Goal: Transaction & Acquisition: Purchase product/service

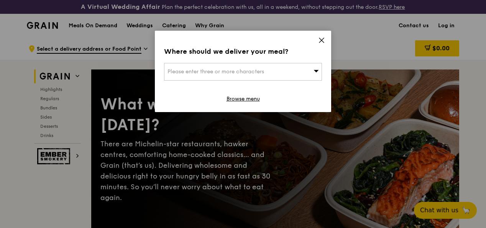
click at [304, 67] on div "Please enter three or more characters" at bounding box center [243, 72] width 158 height 18
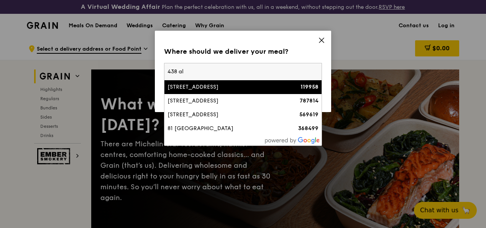
type input "438 al"
click at [240, 87] on div "[STREET_ADDRESS]" at bounding box center [224, 87] width 113 height 8
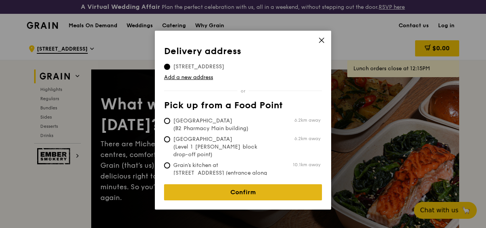
click at [242, 184] on link "Confirm" at bounding box center [243, 192] width 158 height 16
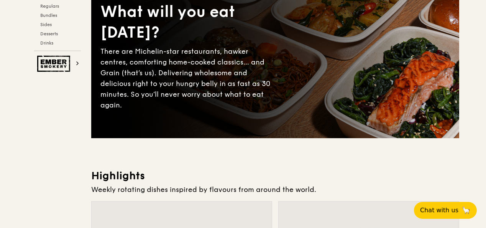
scroll to position [38, 0]
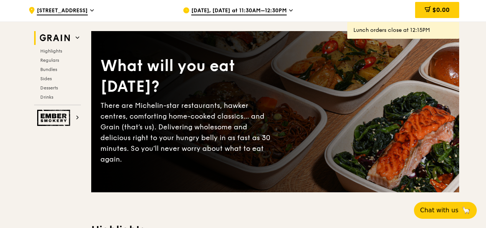
click at [245, 15] on span "[DATE], [DATE] at 11:30AM–12:30PM" at bounding box center [238, 11] width 95 height 8
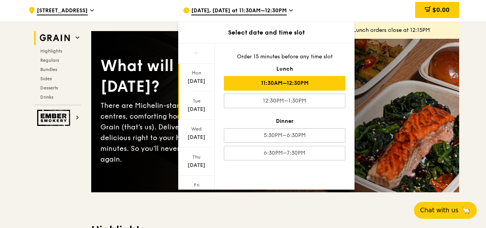
click at [199, 112] on div "[DATE]" at bounding box center [196, 109] width 34 height 8
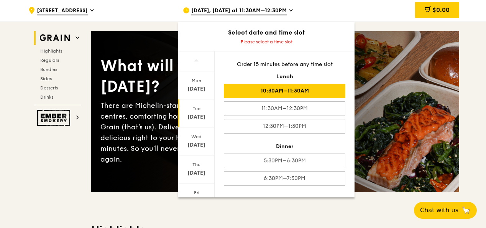
click at [299, 98] on div "10:30AM–11:30AM" at bounding box center [285, 91] width 122 height 15
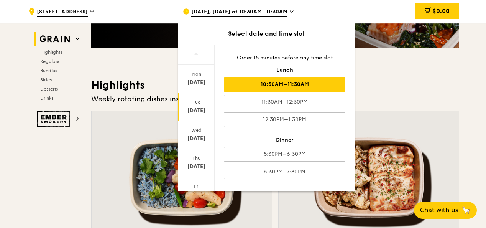
scroll to position [192, 0]
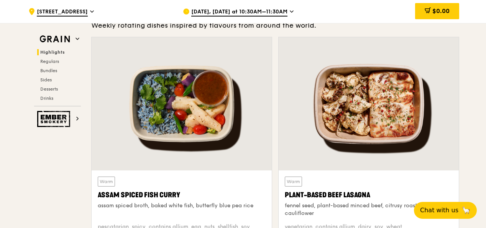
scroll to position [268, 0]
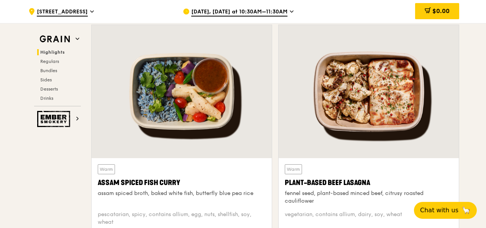
drag, startPoint x: 189, startPoint y: 188, endPoint x: 98, endPoint y: 184, distance: 90.9
click at [98, 184] on div "Assam Spiced Fish Curry" at bounding box center [182, 182] width 168 height 11
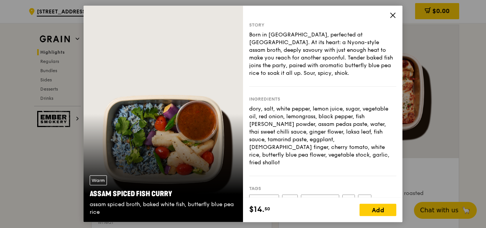
scroll to position [307, 0]
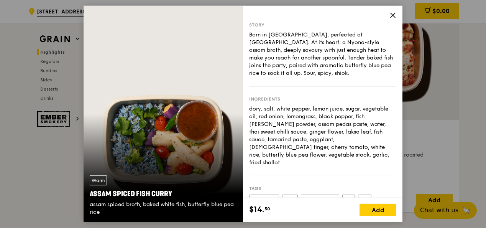
drag, startPoint x: 173, startPoint y: 192, endPoint x: 99, endPoint y: 193, distance: 74.0
click at [99, 193] on div "Assam Spiced Fish Curry" at bounding box center [163, 193] width 147 height 11
drag, startPoint x: 100, startPoint y: 193, endPoint x: 106, endPoint y: 211, distance: 18.7
click at [105, 207] on div "assam spiced broth, baked white fish, butterfly blue pea rice" at bounding box center [163, 208] width 147 height 15
drag, startPoint x: 89, startPoint y: 209, endPoint x: 84, endPoint y: 193, distance: 16.9
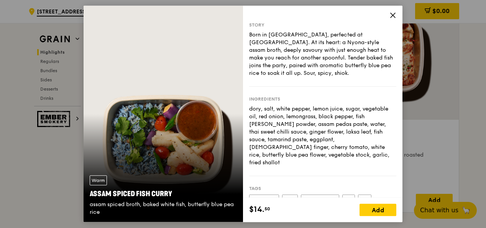
click at [84, 193] on div "Warm Assam Spiced Fish [PERSON_NAME] assam spiced broth, baked white fish, butt…" at bounding box center [163, 195] width 159 height 53
copy div "Assam Spiced Fish [PERSON_NAME] assam spiced broth, baked white fish, butterfly…"
click at [339, 15] on icon at bounding box center [393, 15] width 5 height 5
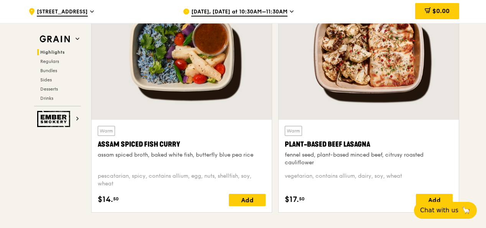
drag, startPoint x: 313, startPoint y: 170, endPoint x: 281, endPoint y: 151, distance: 37.3
click at [281, 151] on div "Warm Plant-Based Beef Lasagna fennel seed, plant-based minced beef, citrusy roa…" at bounding box center [369, 166] width 180 height 92
copy div "Plant-Based Beef Lasagna fennel seed, plant-based minced beef, citrusy roasted …"
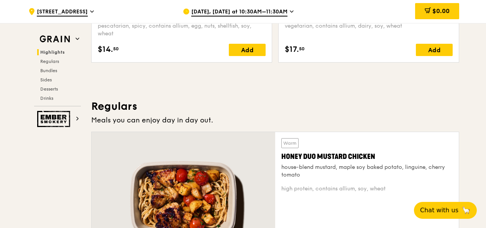
scroll to position [498, 0]
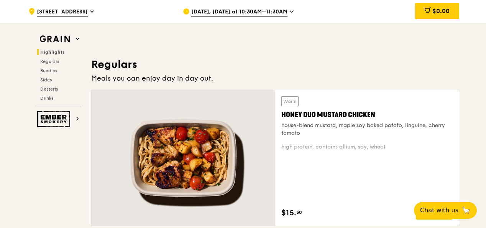
drag, startPoint x: 303, startPoint y: 140, endPoint x: 281, endPoint y: 120, distance: 30.4
click at [281, 120] on div "Warm Honey Duo Mustard Chicken house-blend mustard, maple soy baked potato, lin…" at bounding box center [367, 157] width 184 height 135
copy div "Honey Duo Mustard Chicken house-blend mustard, maple soy baked potato, linguine…"
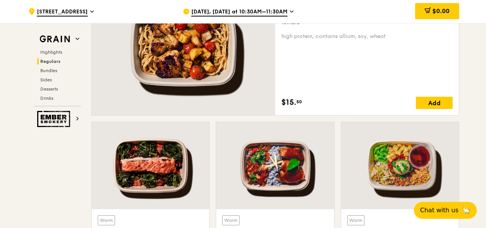
scroll to position [690, 0]
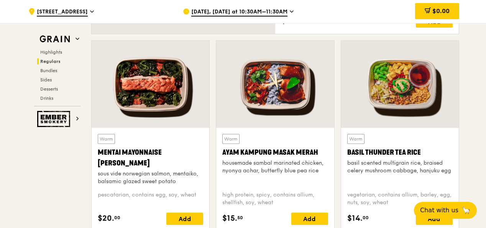
drag, startPoint x: 179, startPoint y: 188, endPoint x: 89, endPoint y: 157, distance: 95.3
click at [89, 157] on div "Warm Mentai Mayonnaise Aburi Salmon sous vide norwegian salmon, mentaiko, balsa…" at bounding box center [150, 138] width 125 height 197
copy div "Mentai Mayonnaise Aburi Salmon sous vide norwegian salmon, mentaiko, balsamic g…"
drag, startPoint x: 320, startPoint y: 175, endPoint x: 222, endPoint y: 157, distance: 99.0
click at [222, 157] on div "Warm Ayam [GEOGRAPHIC_DATA] housemade sambal marinated chicken, nyonya achar, b…" at bounding box center [274, 159] width 105 height 51
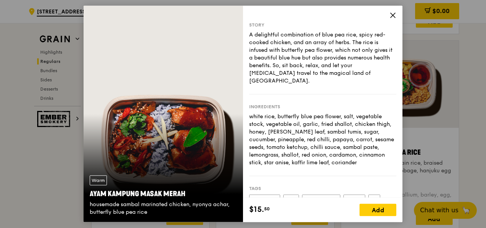
drag, startPoint x: 392, startPoint y: 16, endPoint x: 335, endPoint y: 98, distance: 99.8
click at [339, 16] on icon at bounding box center [393, 15] width 7 height 7
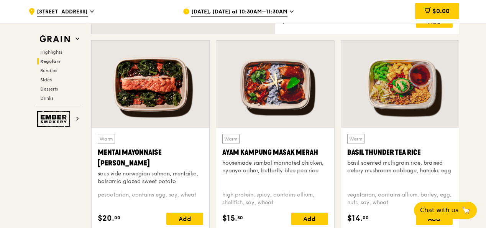
drag, startPoint x: 319, startPoint y: 176, endPoint x: 222, endPoint y: 157, distance: 98.7
click at [222, 157] on div "Warm Ayam [GEOGRAPHIC_DATA] housemade sambal marinated chicken, nyonya achar, b…" at bounding box center [274, 159] width 105 height 51
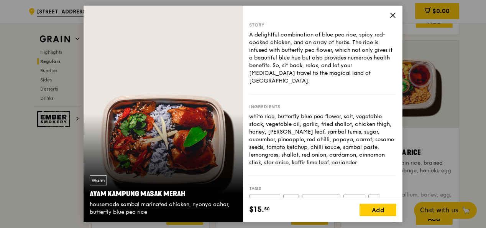
copy div "Ayam Kampung Masak Merah housemade sambal marinated chicken, nyonya achar, butt…"
drag, startPoint x: 147, startPoint y: 212, endPoint x: 89, endPoint y: 192, distance: 61.6
click at [89, 192] on div "Warm Ayam [GEOGRAPHIC_DATA] housemade sambal marinated chicken, nyonya achar, b…" at bounding box center [163, 195] width 159 height 53
copy div "Ayam Kampung Masak Merah housemade sambal marinated chicken, nyonya achar, butt…"
click at [339, 13] on icon at bounding box center [393, 15] width 7 height 7
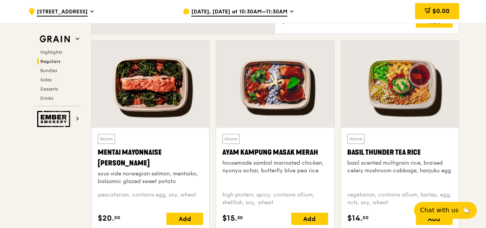
click at [339, 169] on div "basil scented multigrain rice, braised celery mushroom cabbage, hanjuku egg" at bounding box center [399, 166] width 105 height 15
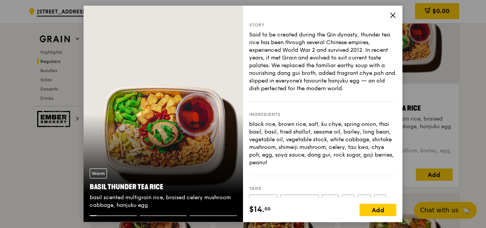
scroll to position [767, 0]
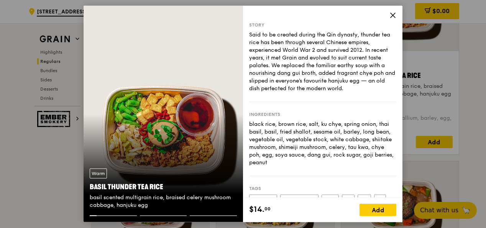
drag, startPoint x: 146, startPoint y: 204, endPoint x: 87, endPoint y: 186, distance: 61.8
click at [87, 186] on div "Warm Basil Thunder Tea [PERSON_NAME] scented multigrain rice, braised celery mu…" at bounding box center [163, 188] width 159 height 53
copy div "Basil Thunder Tea [PERSON_NAME] scented multigrain rice, braised celery mushroo…"
click at [339, 16] on icon at bounding box center [393, 15] width 7 height 7
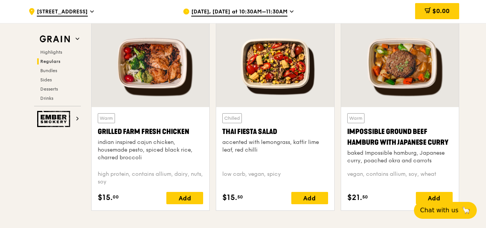
scroll to position [920, 0]
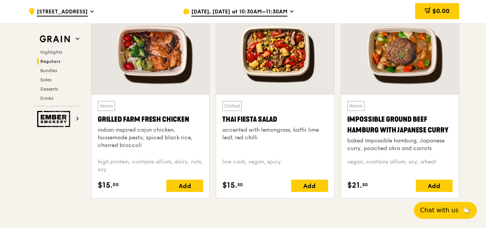
click at [127, 149] on div "indian inspired cajun chicken, housemade pesto, spiced black rice, charred broc…" at bounding box center [150, 137] width 105 height 23
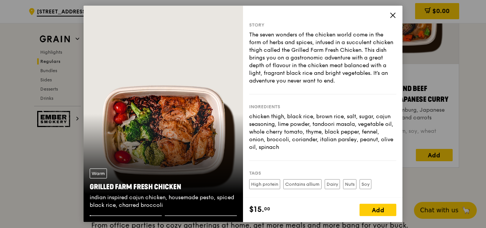
scroll to position [997, 0]
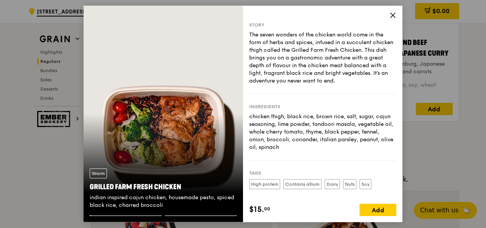
drag, startPoint x: 163, startPoint y: 206, endPoint x: 89, endPoint y: 189, distance: 76.2
click at [89, 189] on div "Warm Grilled Farm Fresh Chicken indian inspired cajun chicken, housemade pesto,…" at bounding box center [163, 188] width 159 height 53
copy div "Grilled Farm Fresh Chicken indian inspired cajun chicken, housemade pesto, spic…"
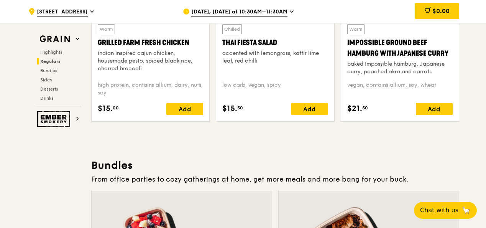
click at [268, 54] on div "Chilled Thai Fiesta Salad accented with lemongrass, kaffir lime leaf, red chilli" at bounding box center [274, 49] width 105 height 51
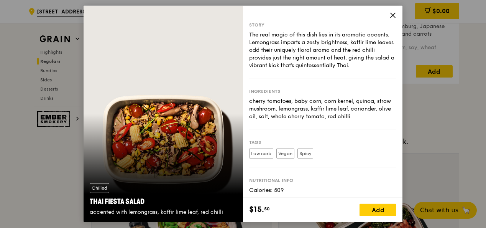
scroll to position [1073, 0]
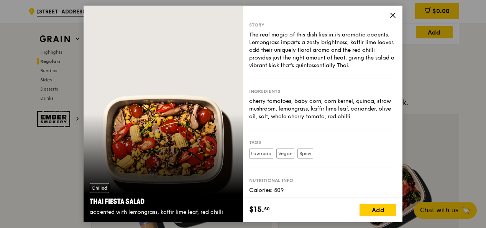
drag, startPoint x: 191, startPoint y: 205, endPoint x: 87, endPoint y: 199, distance: 104.5
click at [87, 199] on div "Chilled Thai Fiesta Salad accented with lemongrass, kaffir lime leaf, red chilli" at bounding box center [163, 199] width 159 height 45
copy div "Thai Fiesta Salad accented with lemongrass, kaffir lime leaf, red chilli"
drag, startPoint x: 420, startPoint y: 94, endPoint x: 416, endPoint y: 93, distance: 4.8
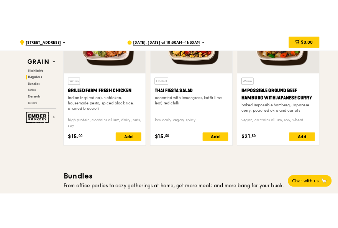
scroll to position [958, 0]
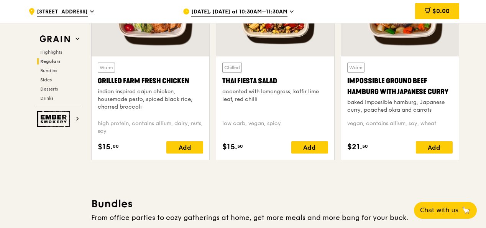
click at [339, 92] on div "Impossible Ground Beef Hamburg with Japanese Curry" at bounding box center [399, 86] width 105 height 21
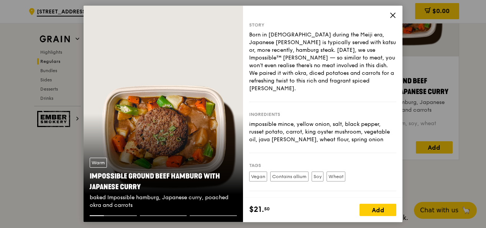
drag, startPoint x: 134, startPoint y: 205, endPoint x: 90, endPoint y: 176, distance: 53.6
click at [90, 176] on div "Warm Impossible Ground Beef Hamburg with Japanese [PERSON_NAME] baked Impossibl…" at bounding box center [163, 183] width 159 height 64
copy div "Impossible Ground Beef Hamburg with Japanese [PERSON_NAME] baked Impossible ham…"
click at [339, 12] on icon at bounding box center [393, 15] width 7 height 7
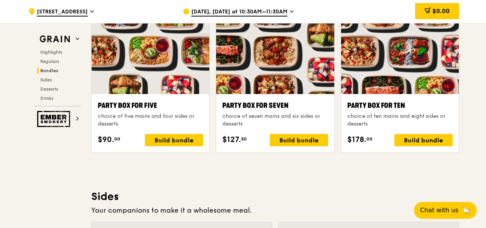
scroll to position [1639, 0]
